Goal: Task Accomplishment & Management: Manage account settings

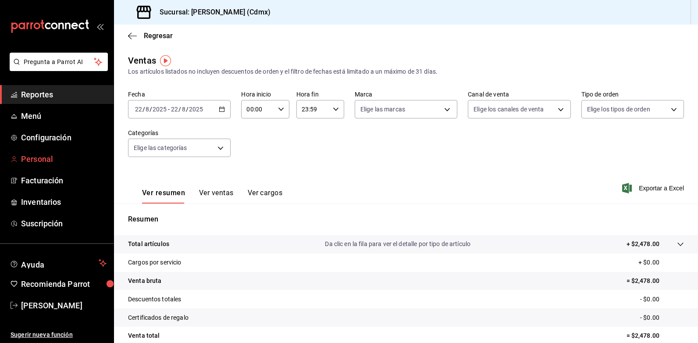
click at [42, 159] on span "Personal" at bounding box center [63, 159] width 85 height 12
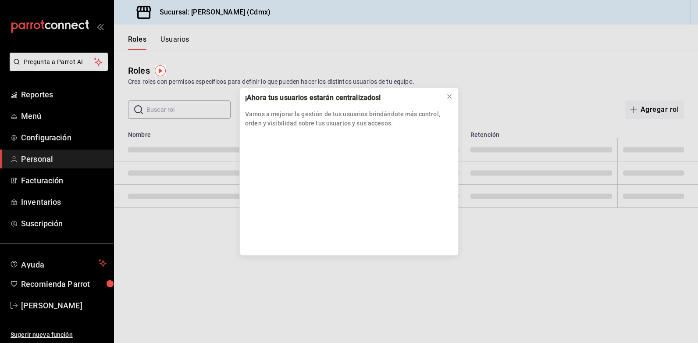
click at [179, 40] on div "¡Ahora tus usuarios estarán centralizados! Vamos a mejorar la gestión de tus us…" at bounding box center [349, 171] width 698 height 343
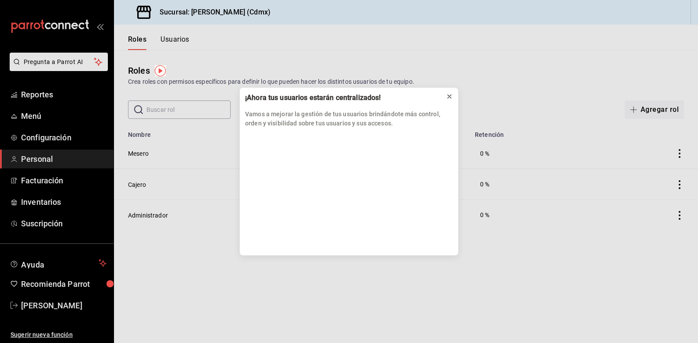
click at [448, 99] on icon at bounding box center [449, 96] width 7 height 7
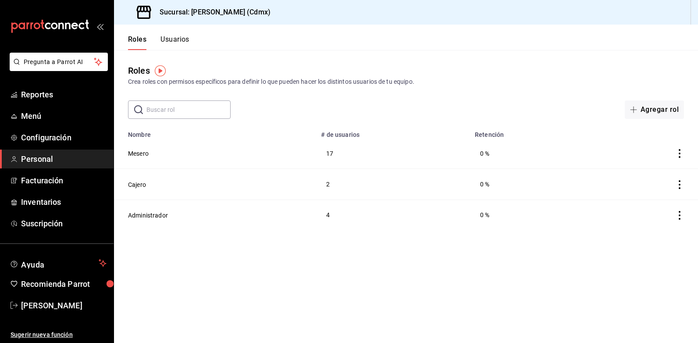
click at [170, 39] on button "Usuarios" at bounding box center [174, 42] width 29 height 15
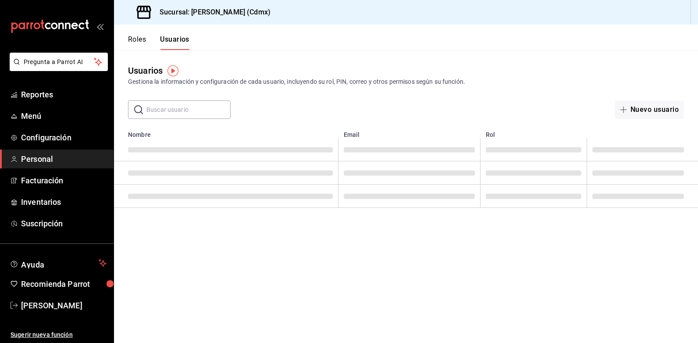
click at [262, 115] on div "​ ​ Nuevo usuario" at bounding box center [406, 109] width 584 height 18
